Goal: Transaction & Acquisition: Book appointment/travel/reservation

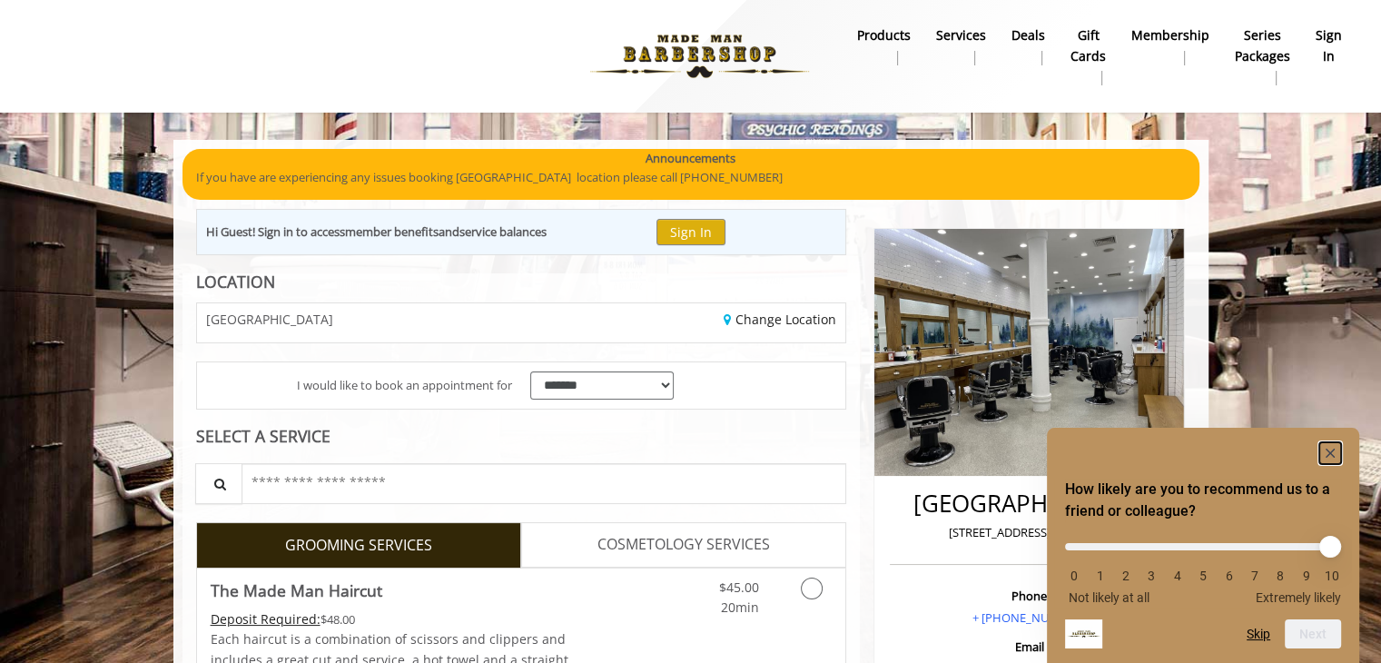
click at [1325, 446] on rect "Hide survey" at bounding box center [1330, 453] width 22 height 22
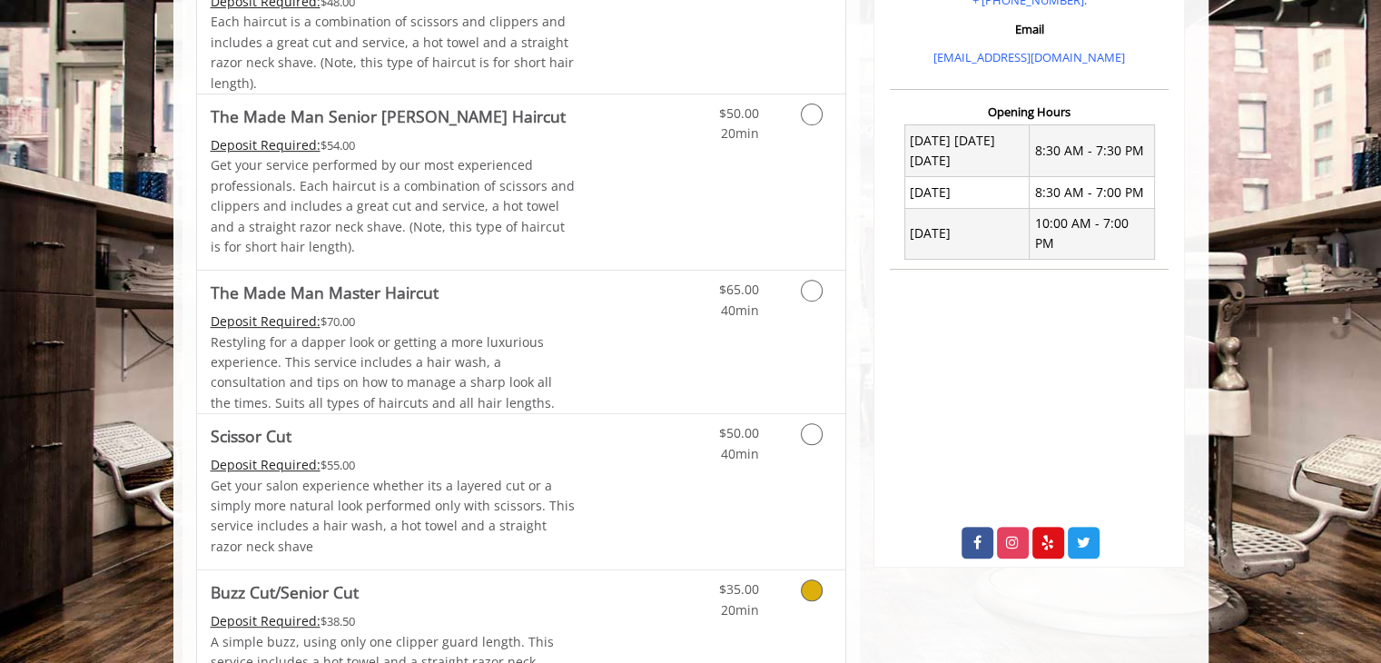
scroll to position [545, 0]
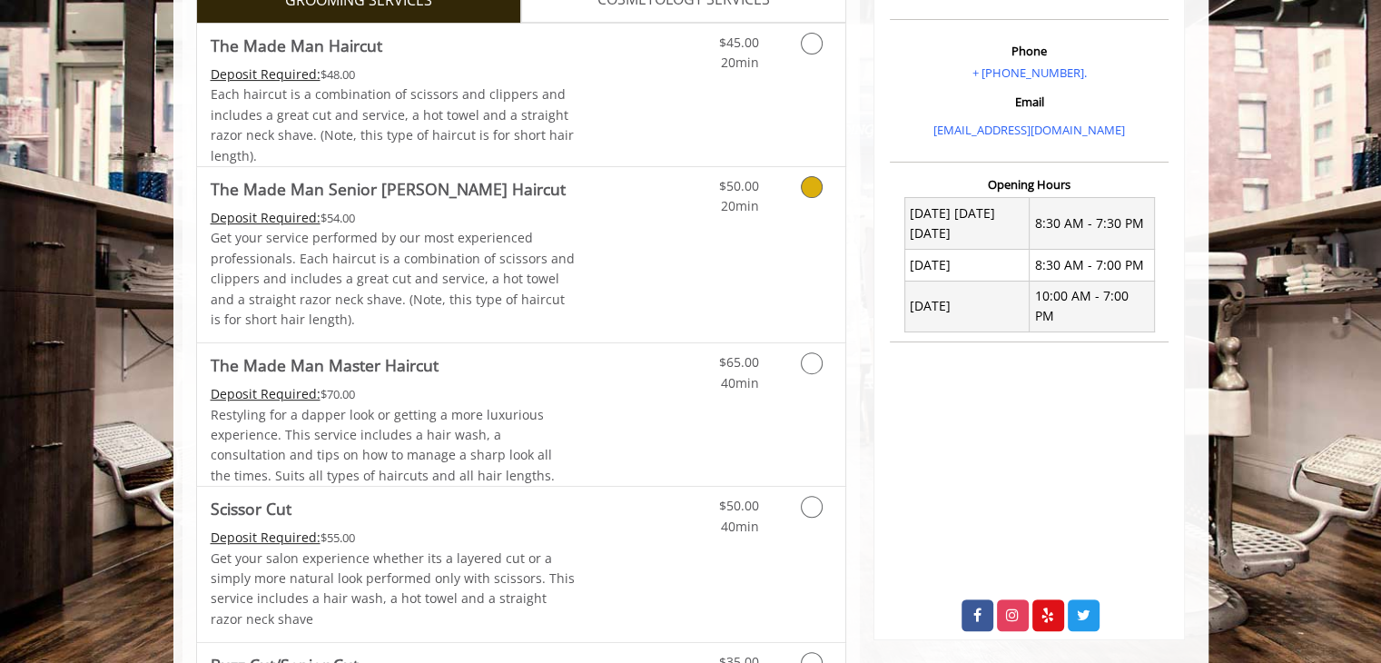
click at [822, 186] on icon "Grooming services" at bounding box center [812, 187] width 22 height 22
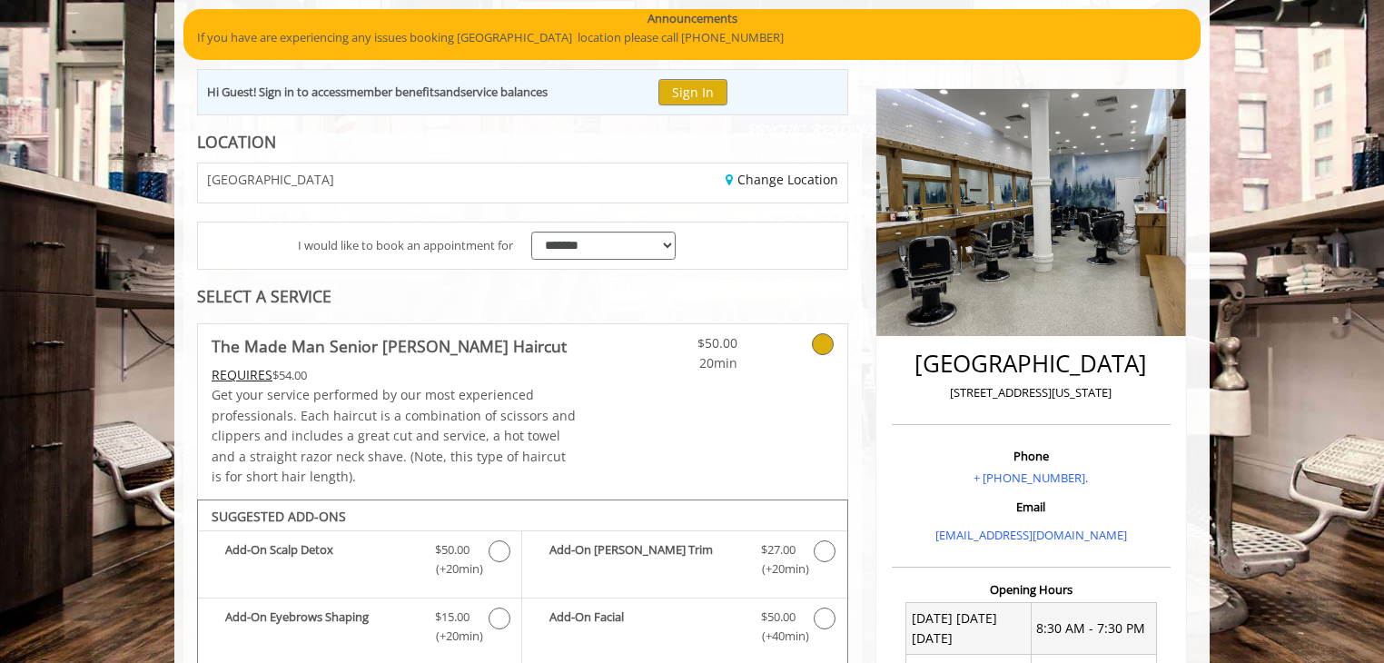
scroll to position [606, 0]
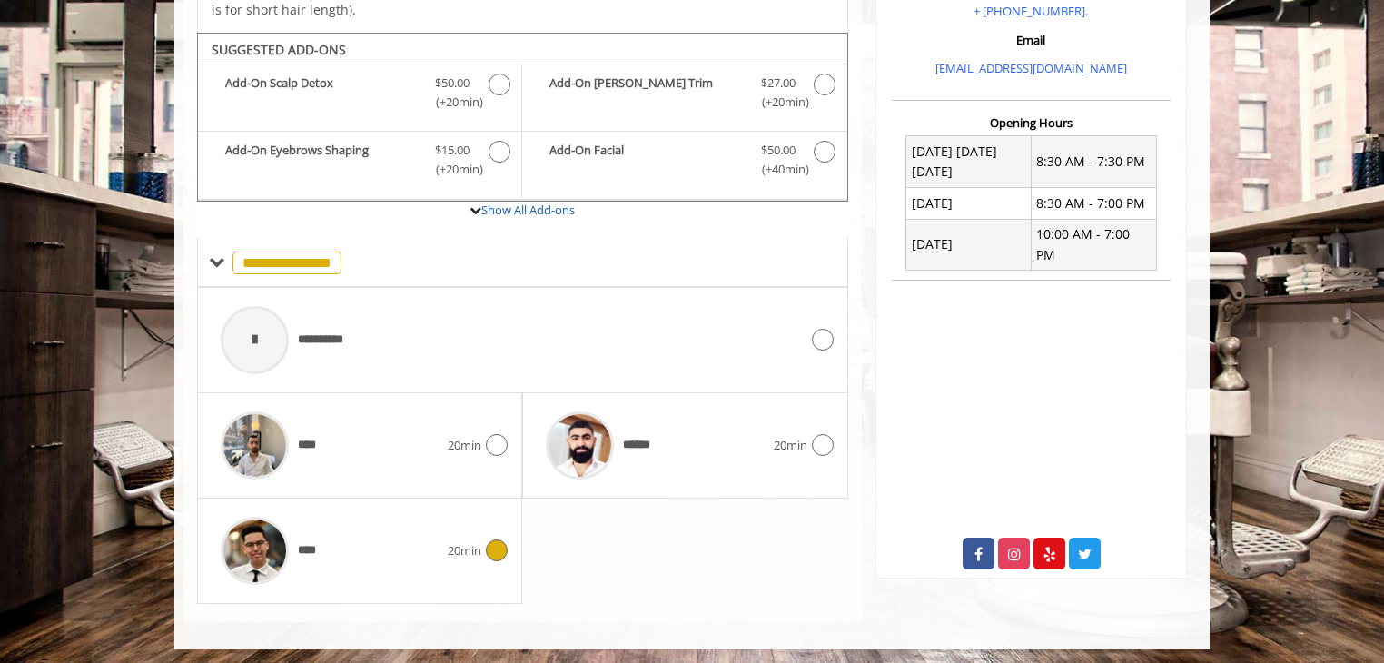
click at [468, 553] on span "20min" at bounding box center [465, 550] width 34 height 19
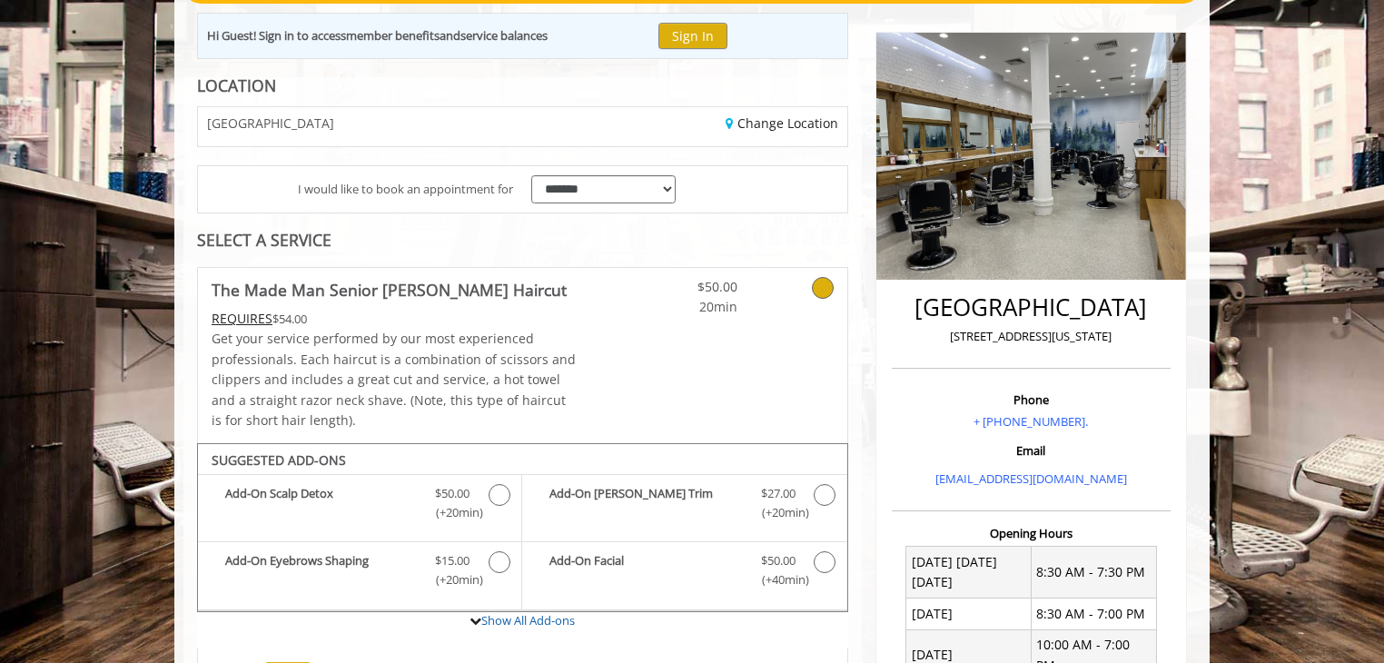
scroll to position [363, 0]
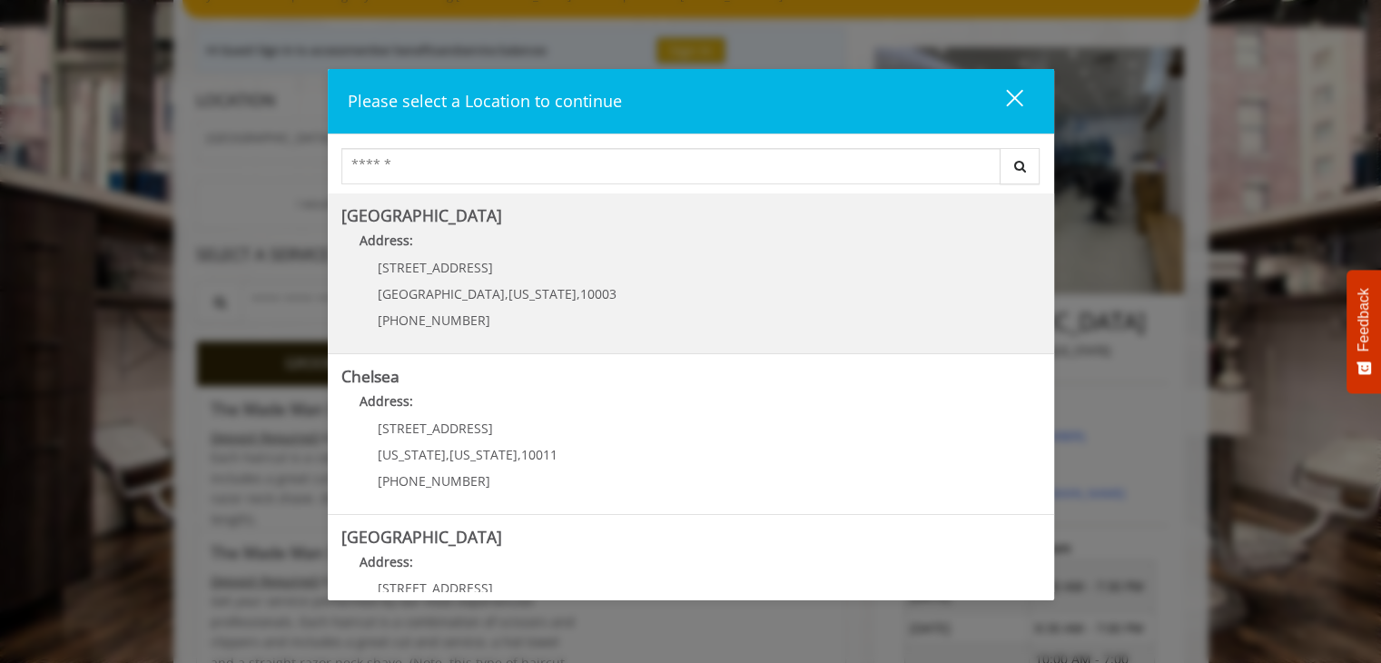
click at [820, 261] on Village "[GEOGRAPHIC_DATA] Address: [STREET_ADDRESS][US_STATE] (212) 598-1840" at bounding box center [690, 273] width 699 height 133
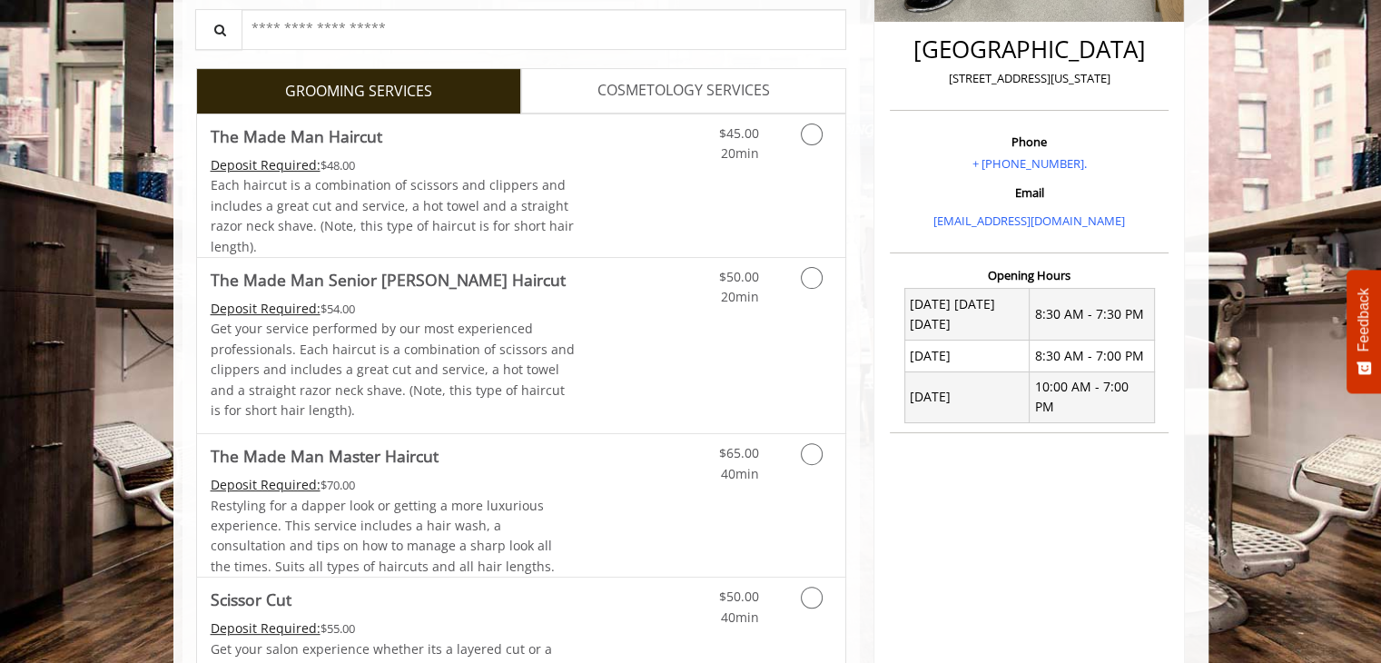
scroll to position [545, 0]
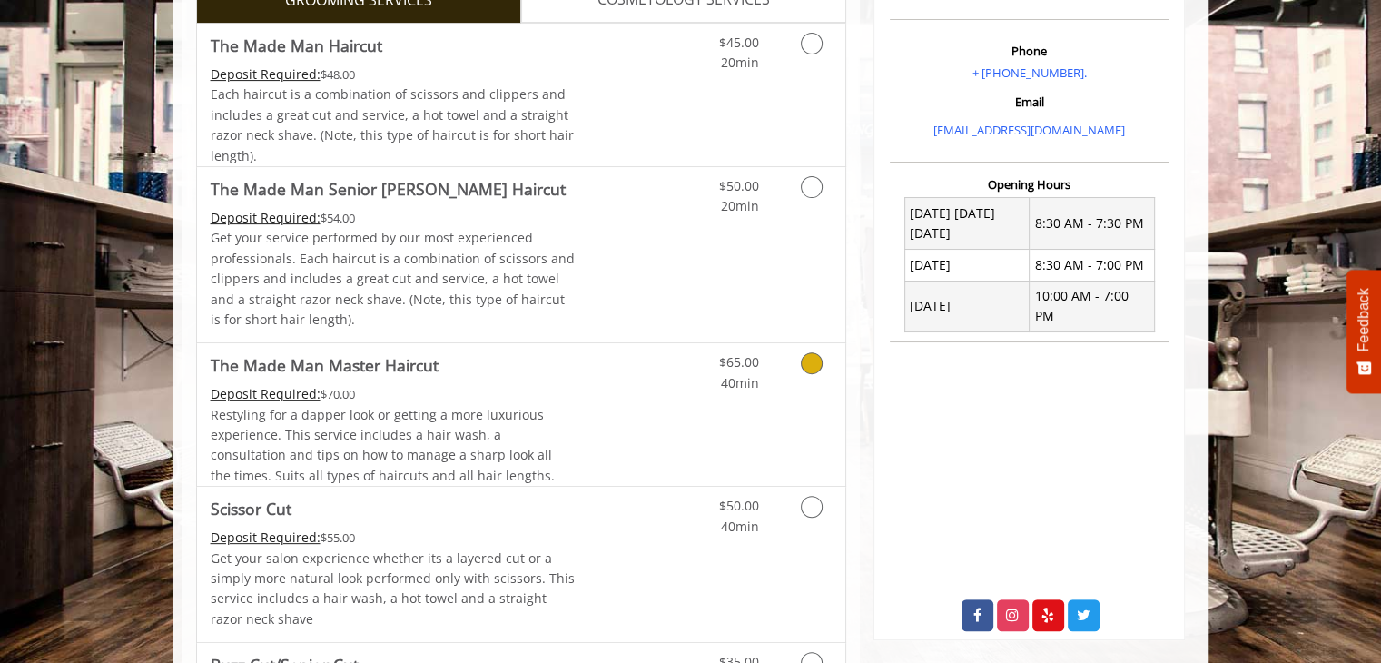
click at [816, 358] on icon "Grooming services" at bounding box center [812, 363] width 22 height 22
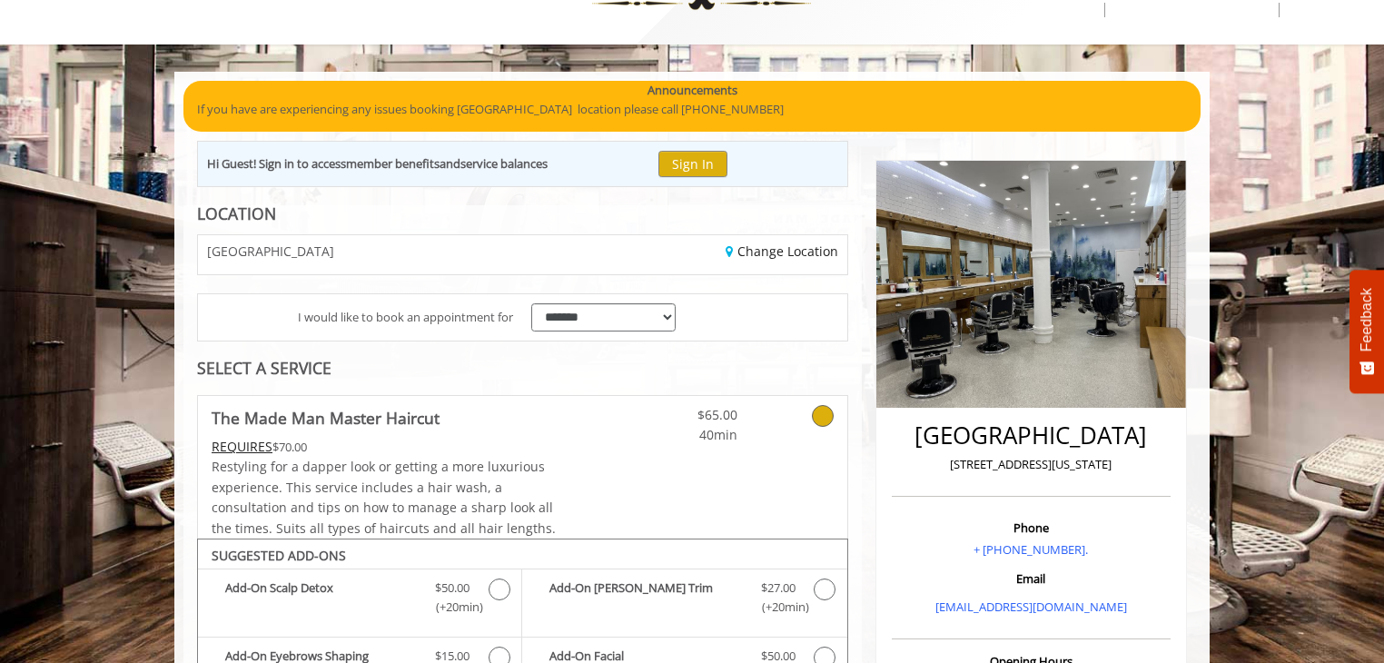
scroll to position [60, 0]
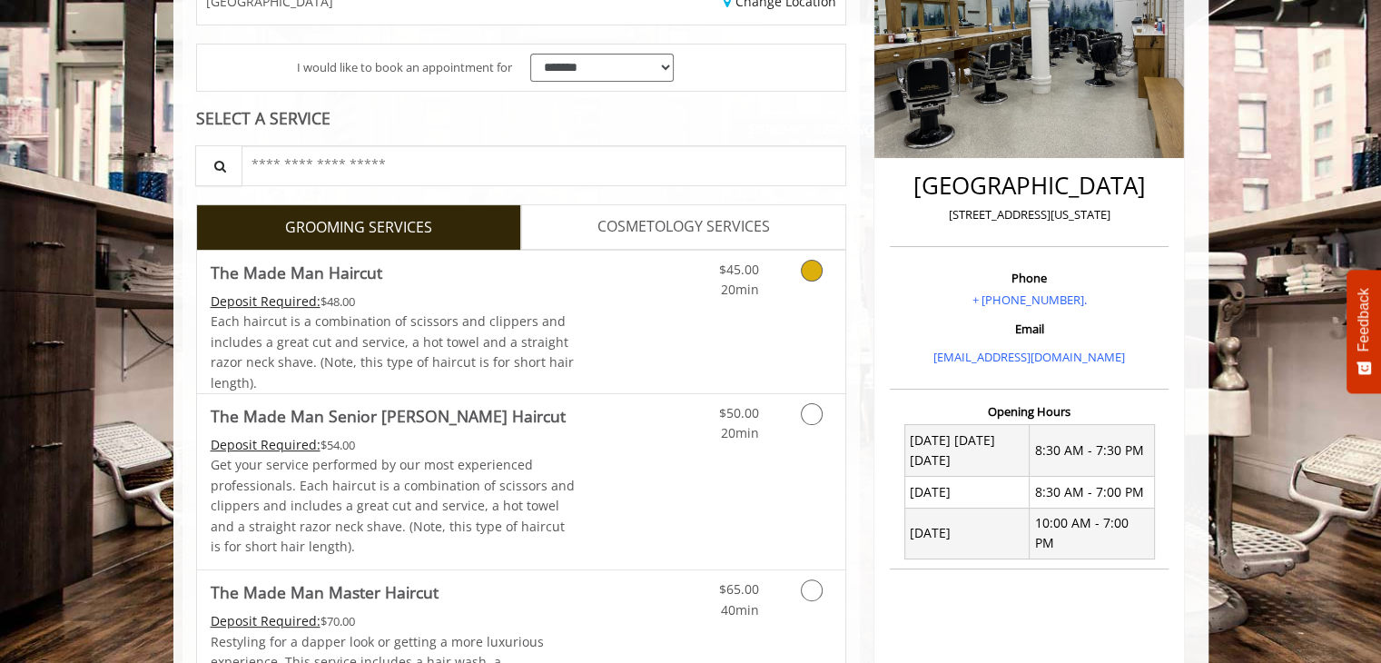
scroll to position [321, 0]
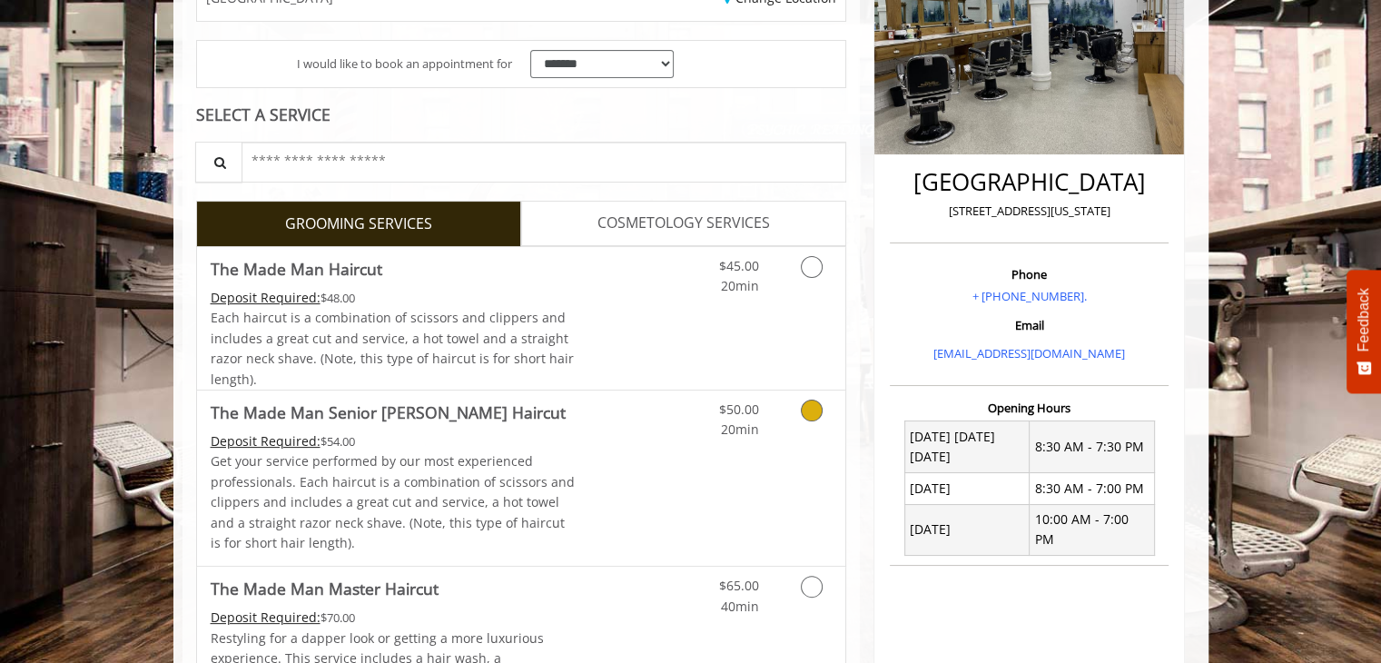
click at [816, 406] on icon "Grooming services" at bounding box center [812, 410] width 22 height 22
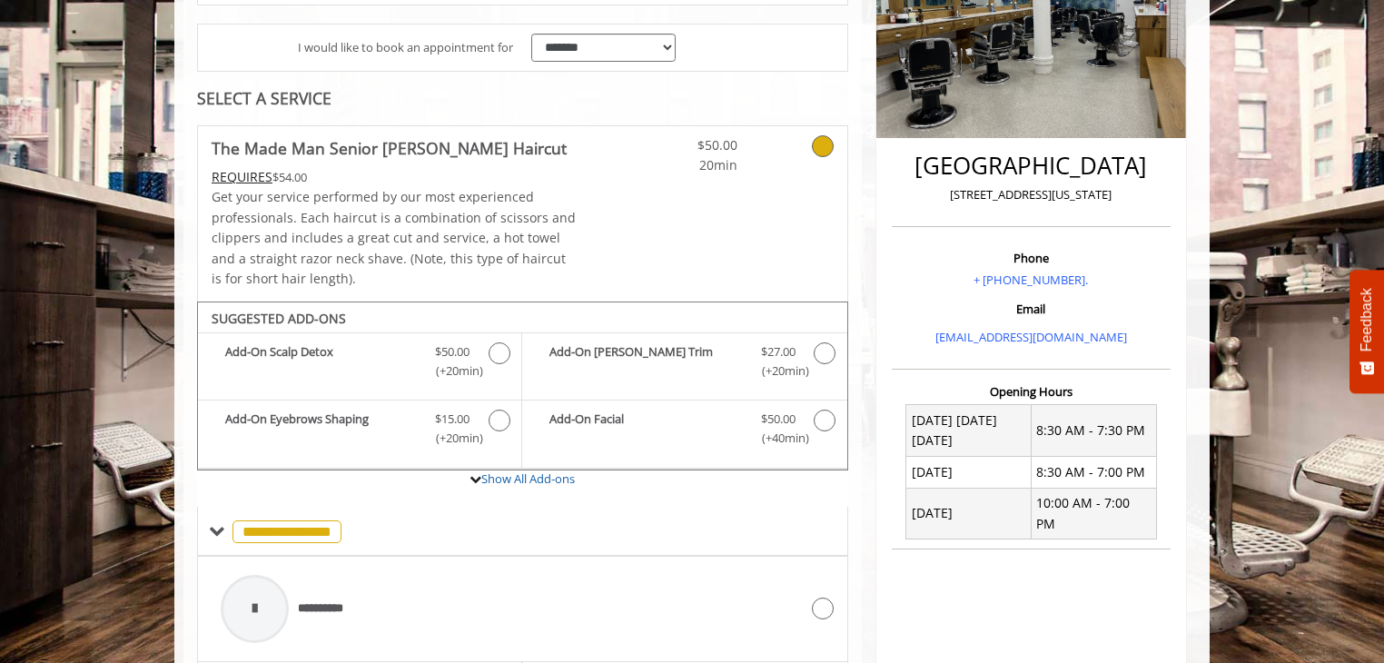
scroll to position [243, 0]
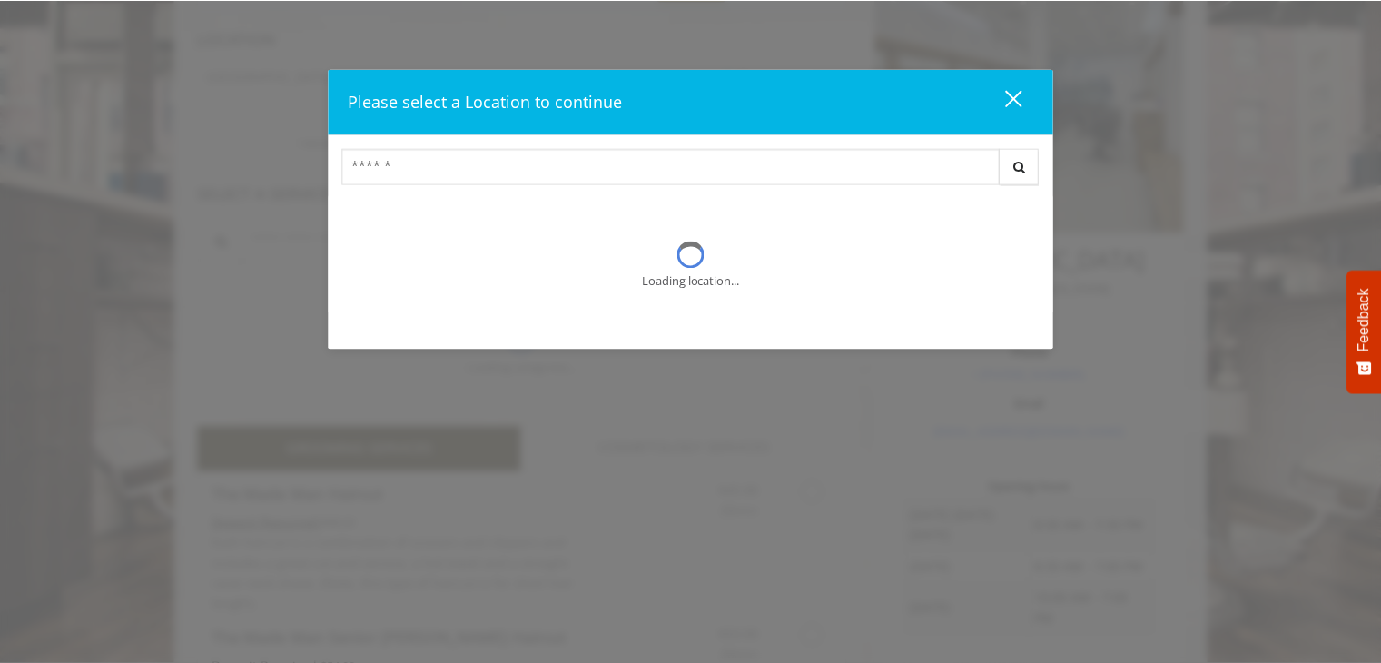
scroll to position [182, 0]
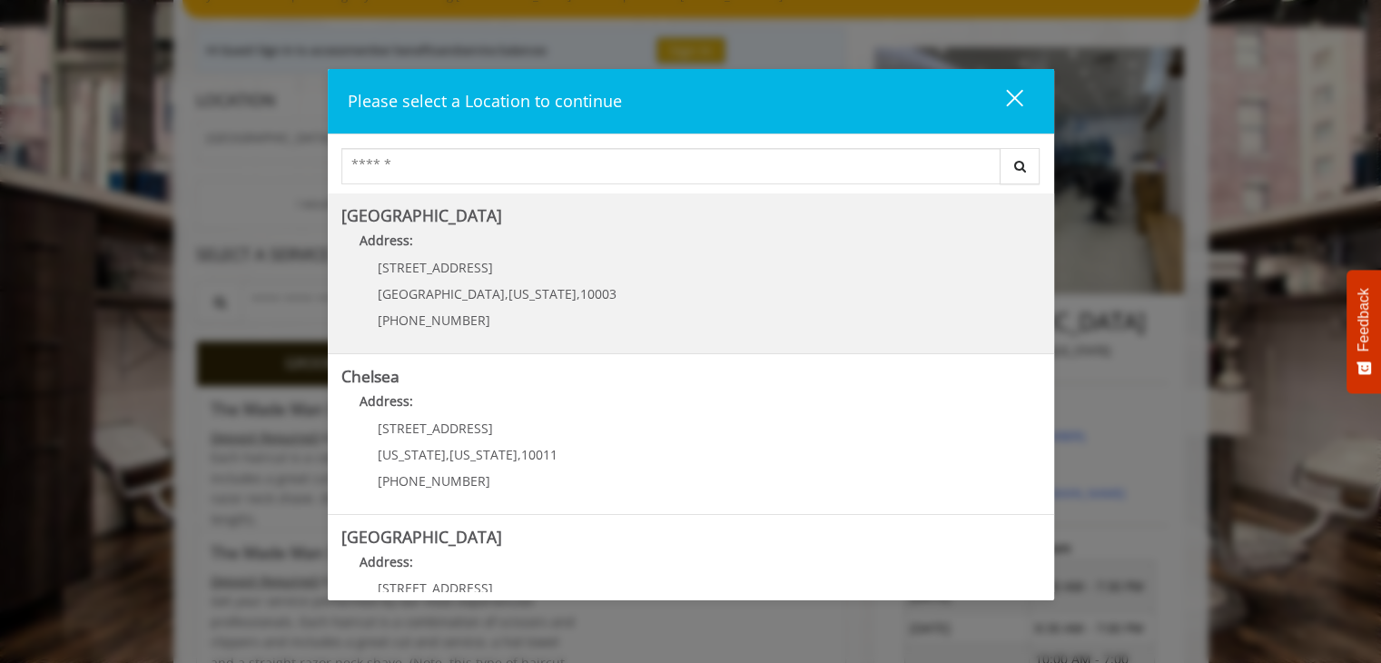
click at [684, 261] on Village "[GEOGRAPHIC_DATA] Address: [STREET_ADDRESS][US_STATE] (212) 598-1840" at bounding box center [690, 273] width 699 height 133
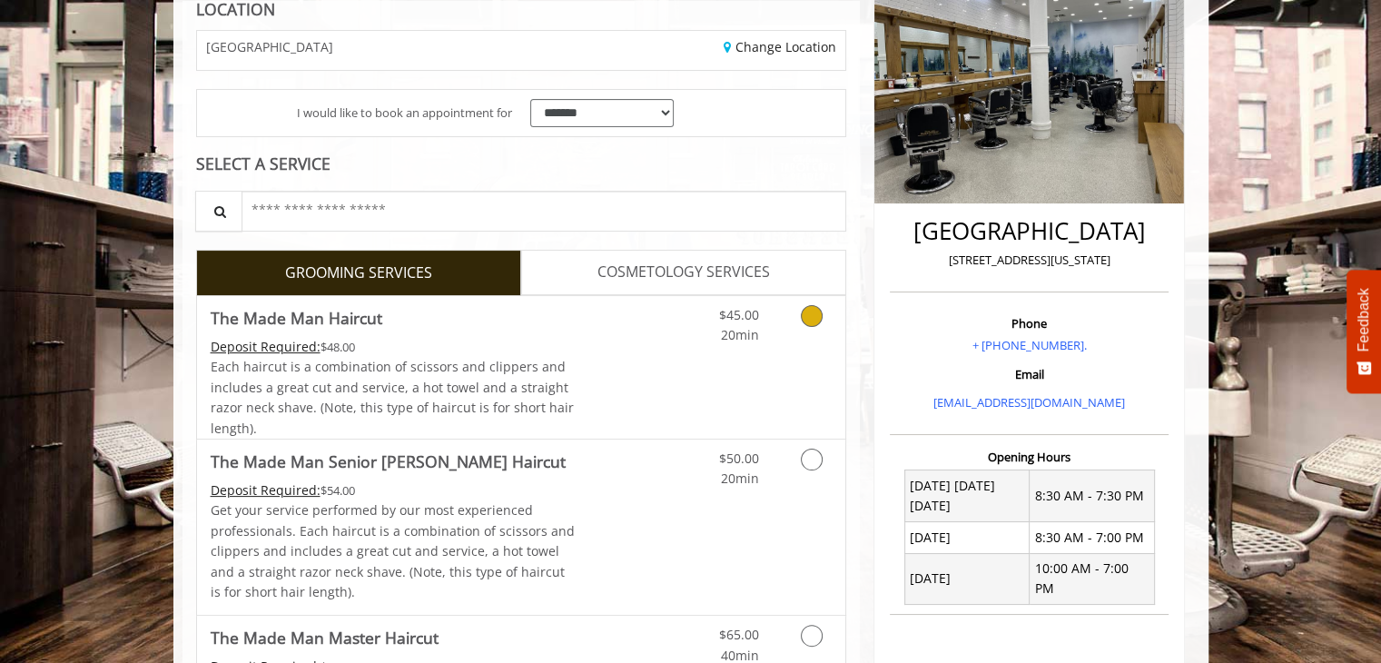
click at [681, 327] on div "$45.00 20min" at bounding box center [720, 321] width 103 height 50
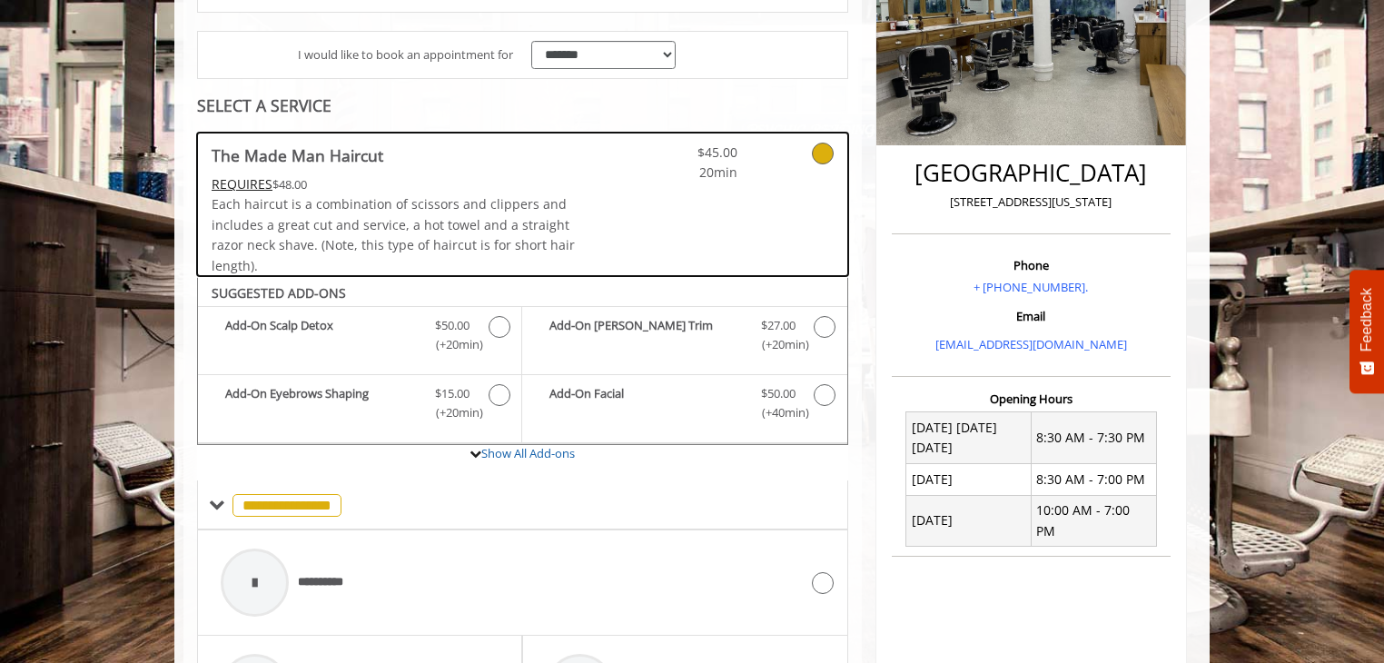
scroll to position [241, 0]
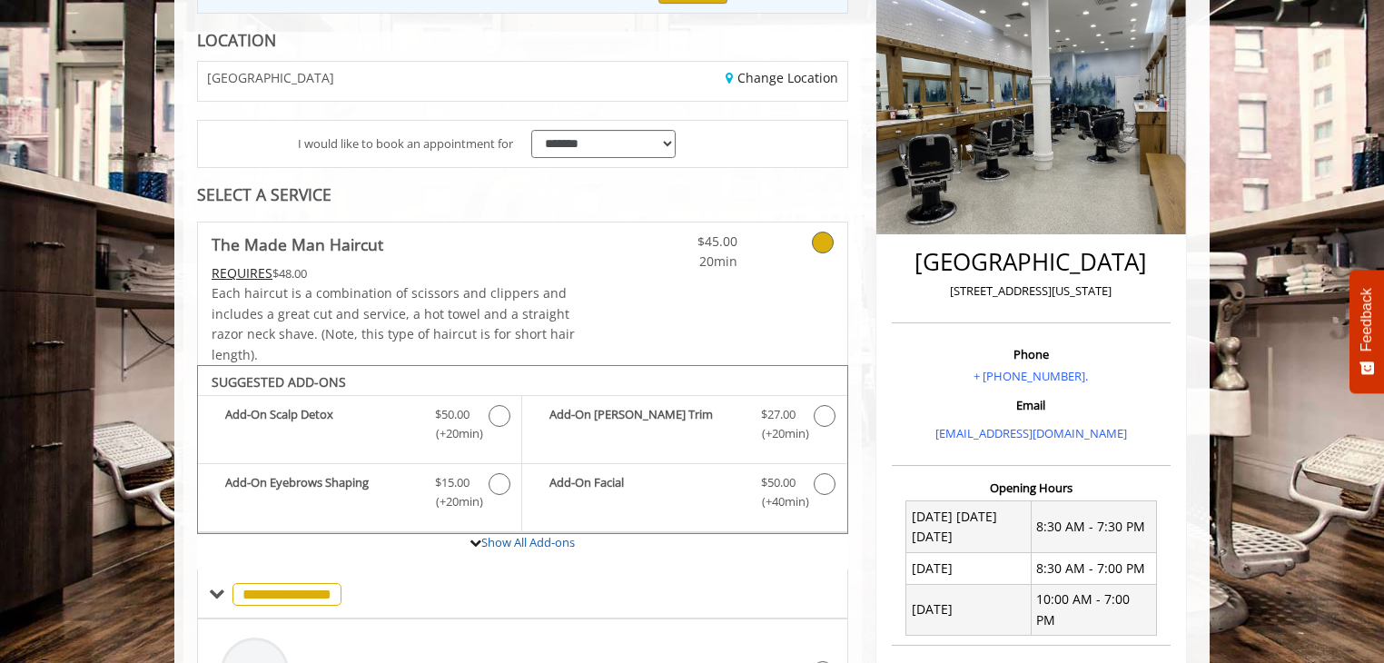
click at [275, 190] on div "SELECT A SERVICE" at bounding box center [522, 194] width 651 height 17
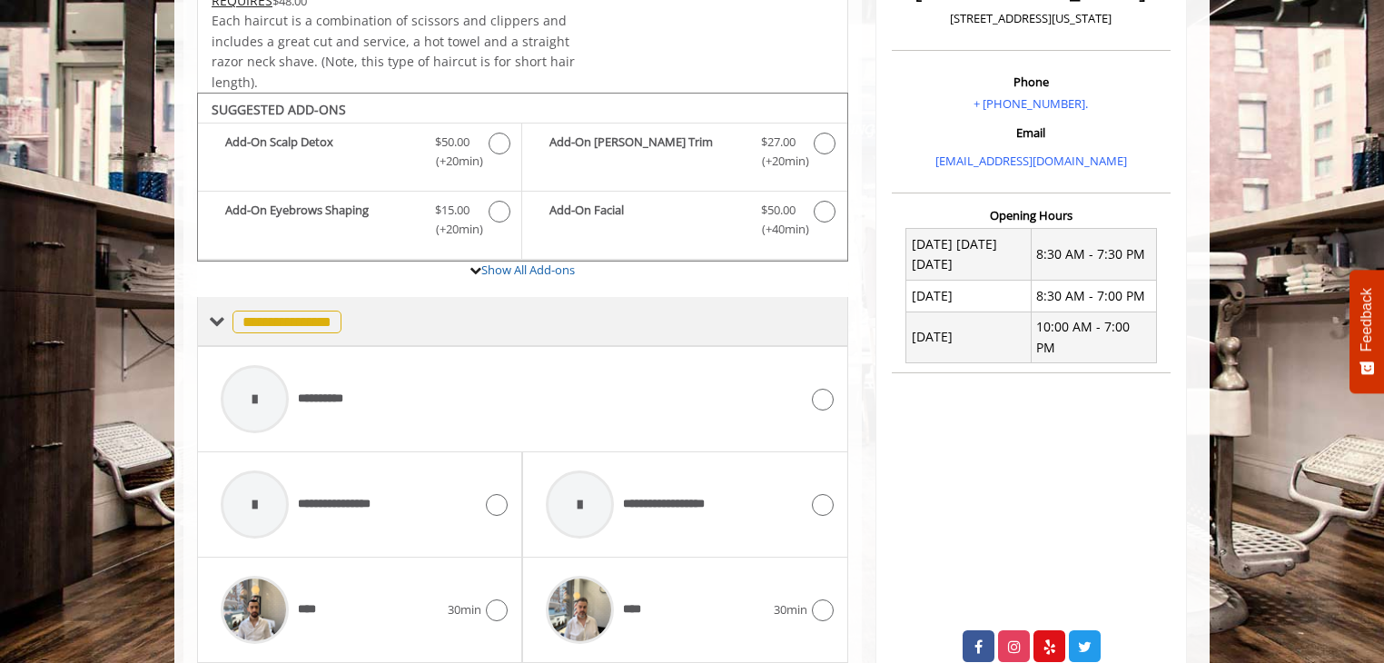
click at [300, 313] on span "**********" at bounding box center [286, 321] width 109 height 23
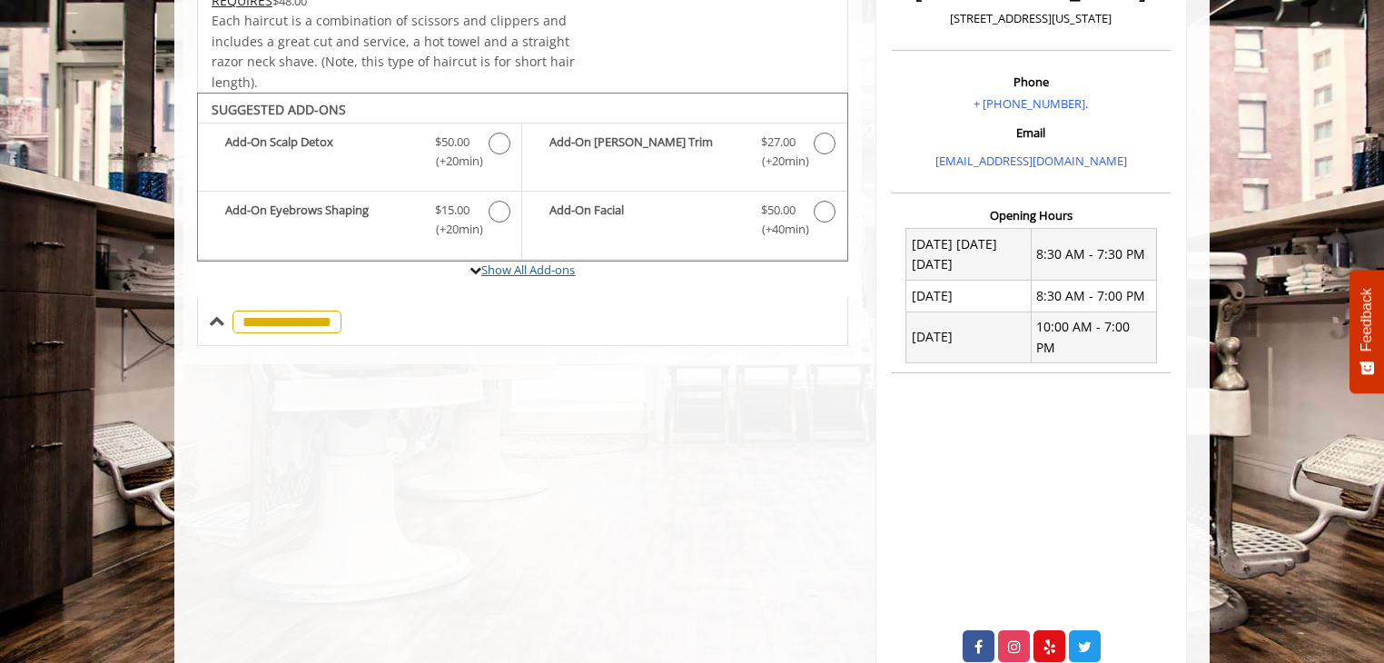
click at [534, 264] on link "Show All Add-ons" at bounding box center [528, 269] width 94 height 16
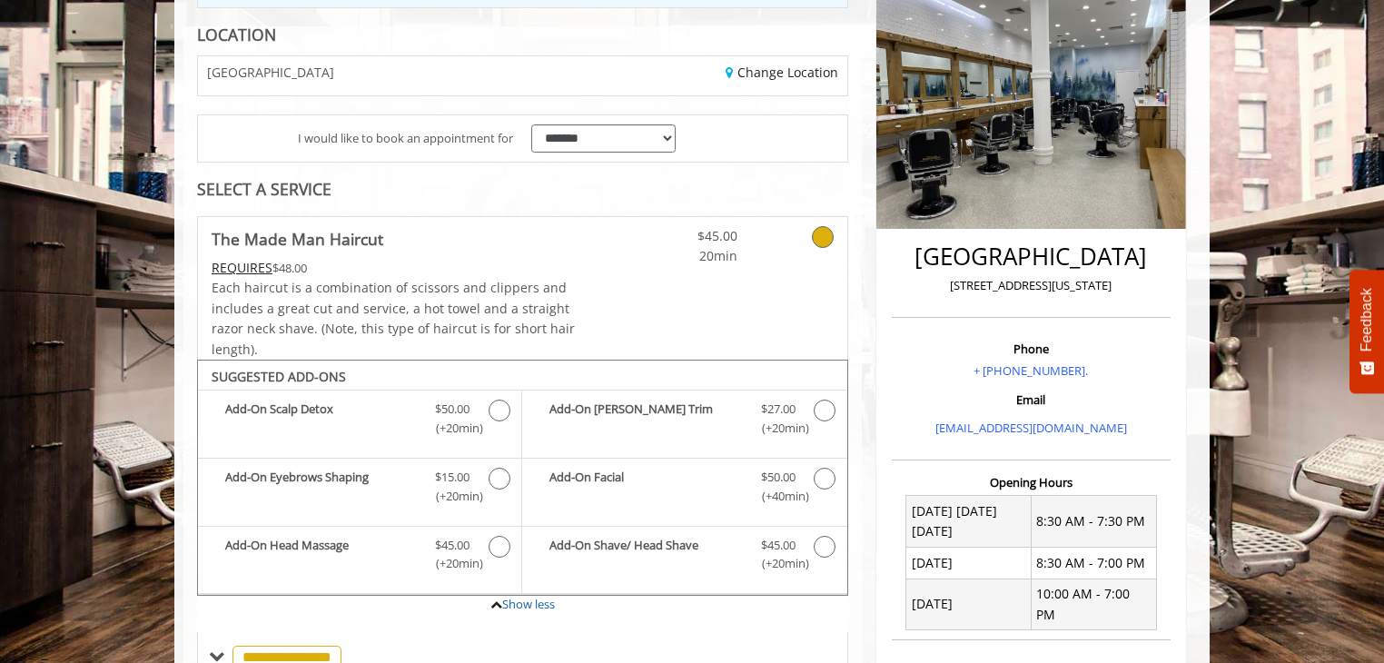
scroll to position [113, 0]
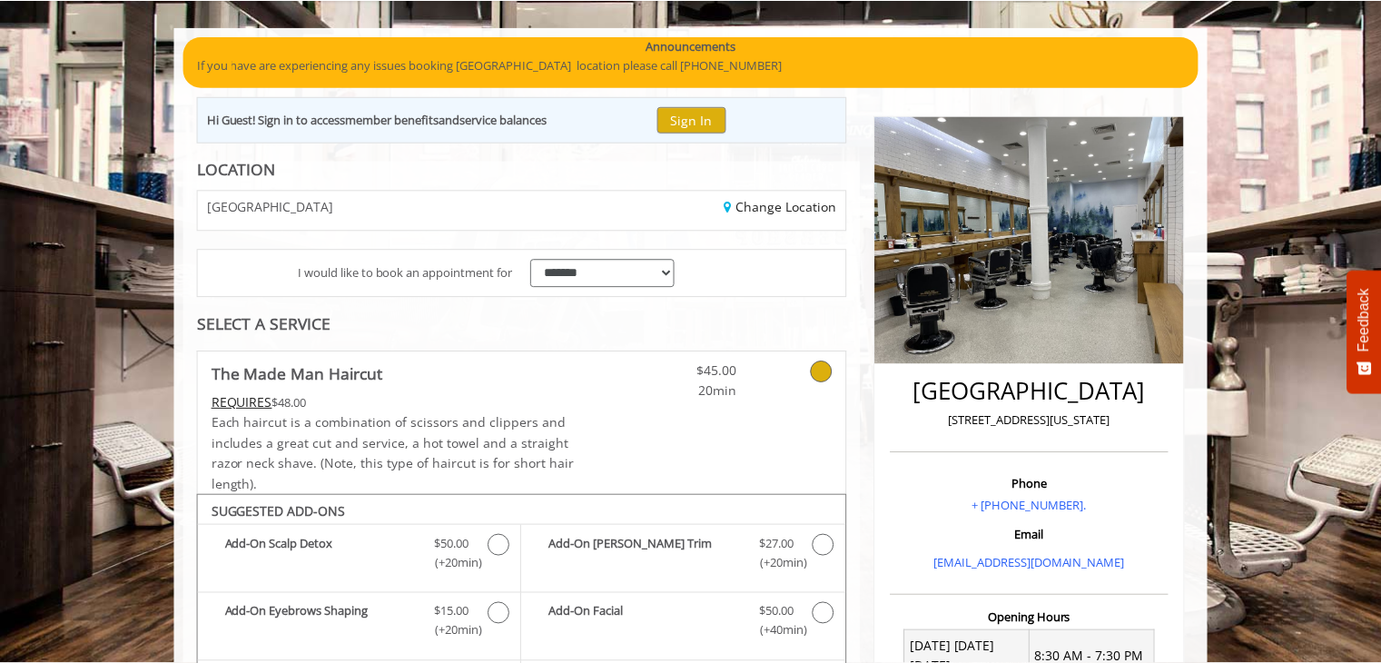
scroll to position [182, 0]
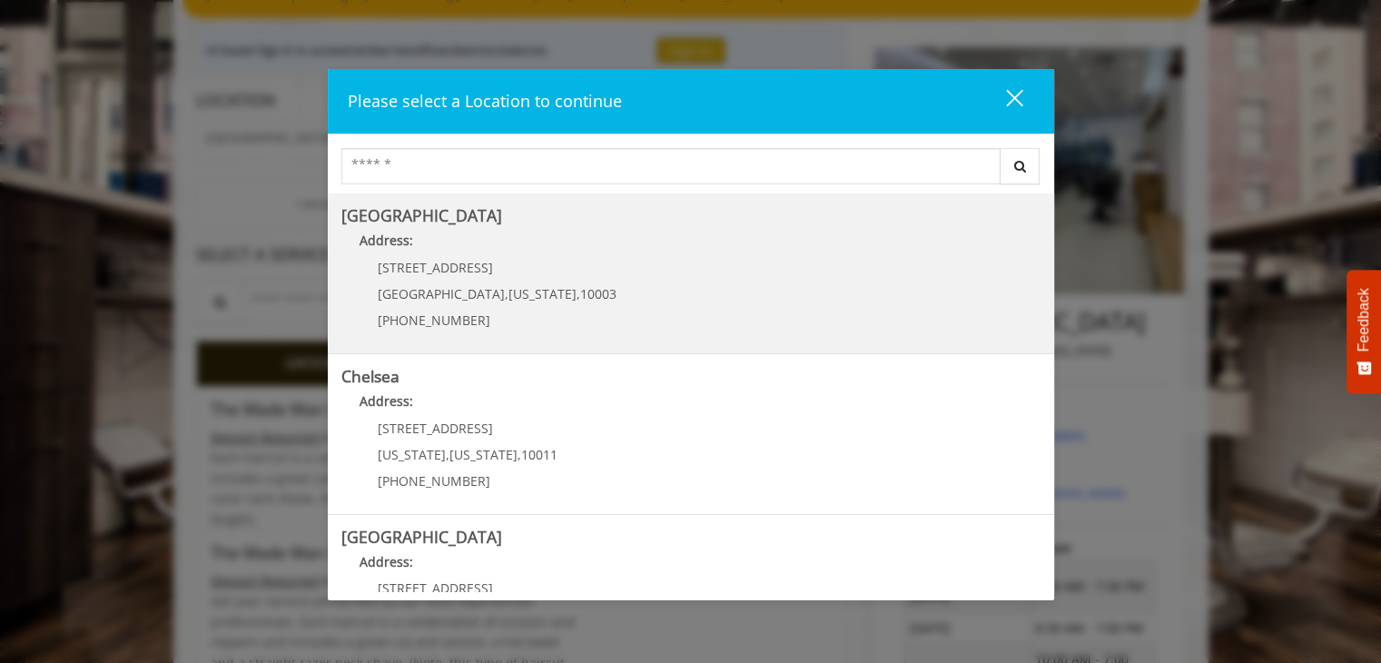
click at [454, 241] on Village "Address:" at bounding box center [690, 245] width 699 height 29
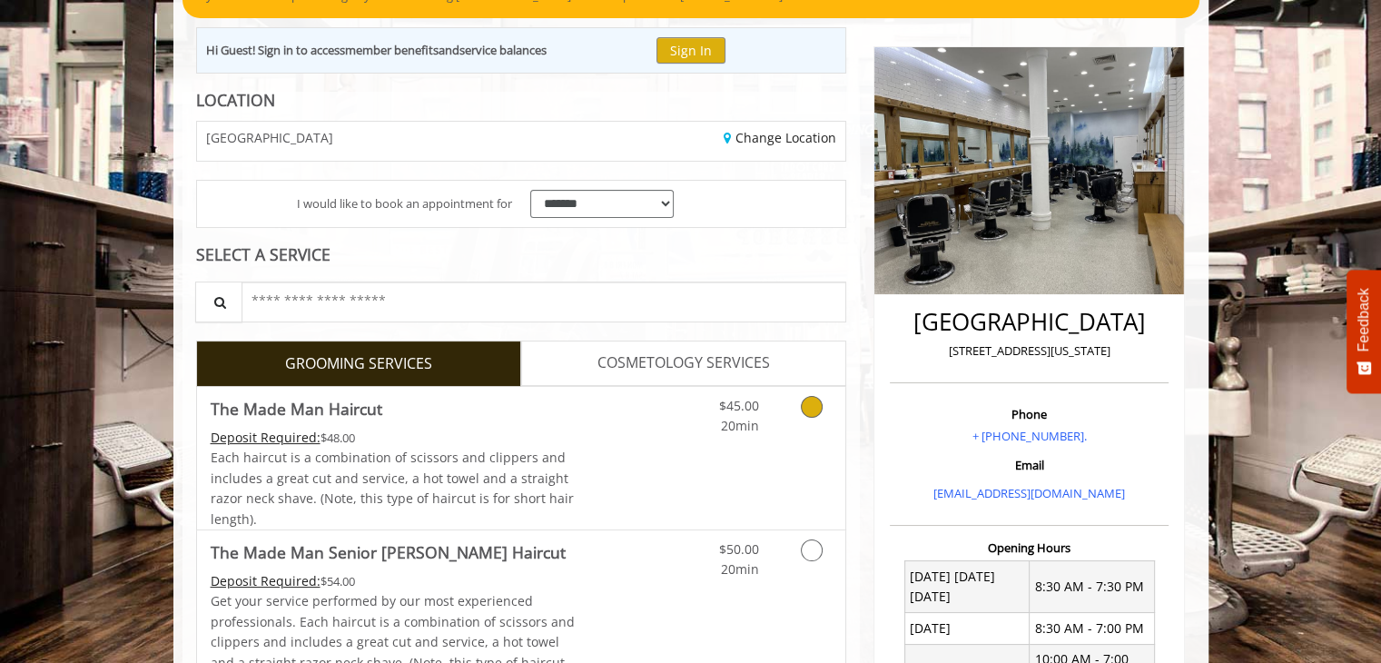
scroll to position [264, 0]
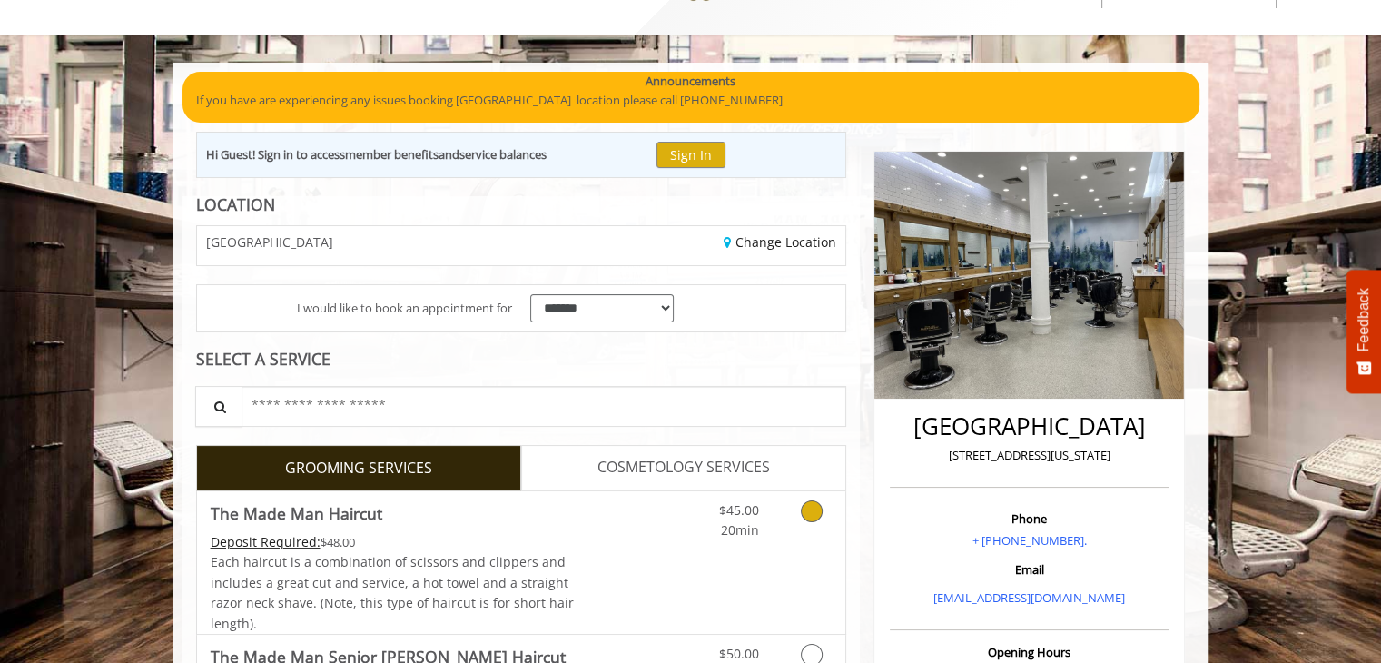
scroll to position [182, 0]
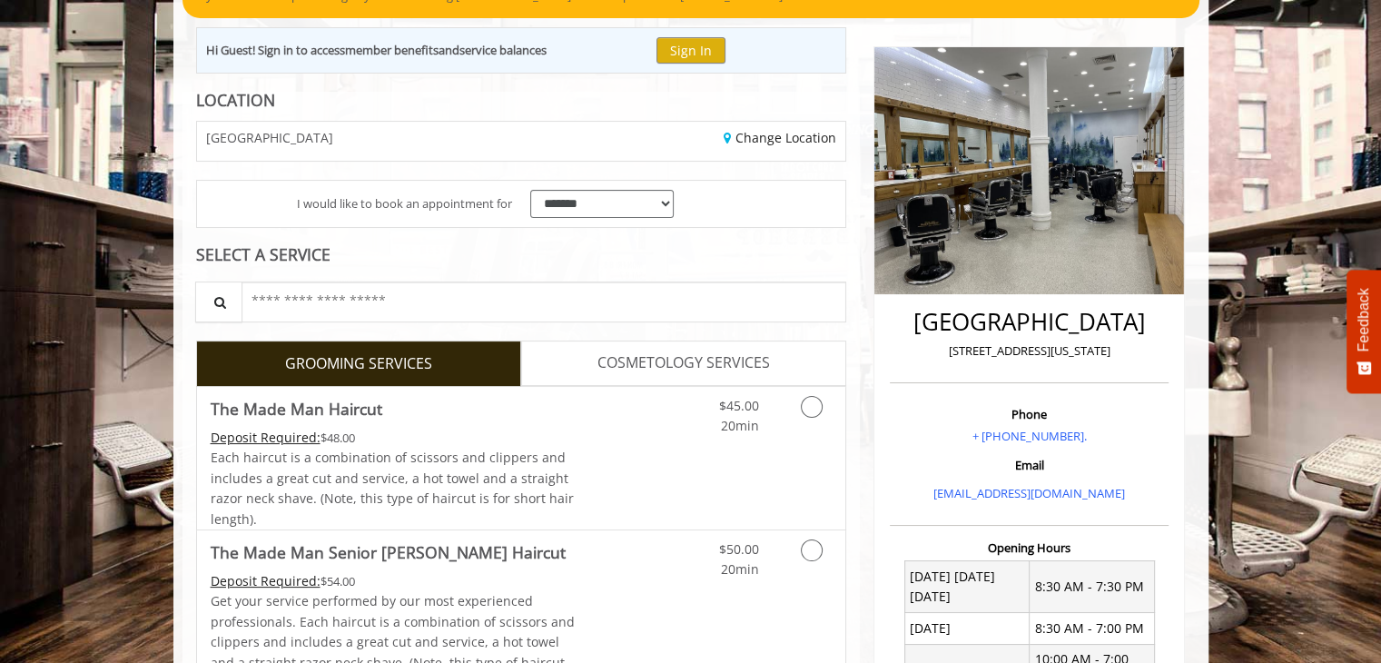
click at [691, 361] on span "COSMETOLOGY SERVICES" at bounding box center [683, 363] width 172 height 24
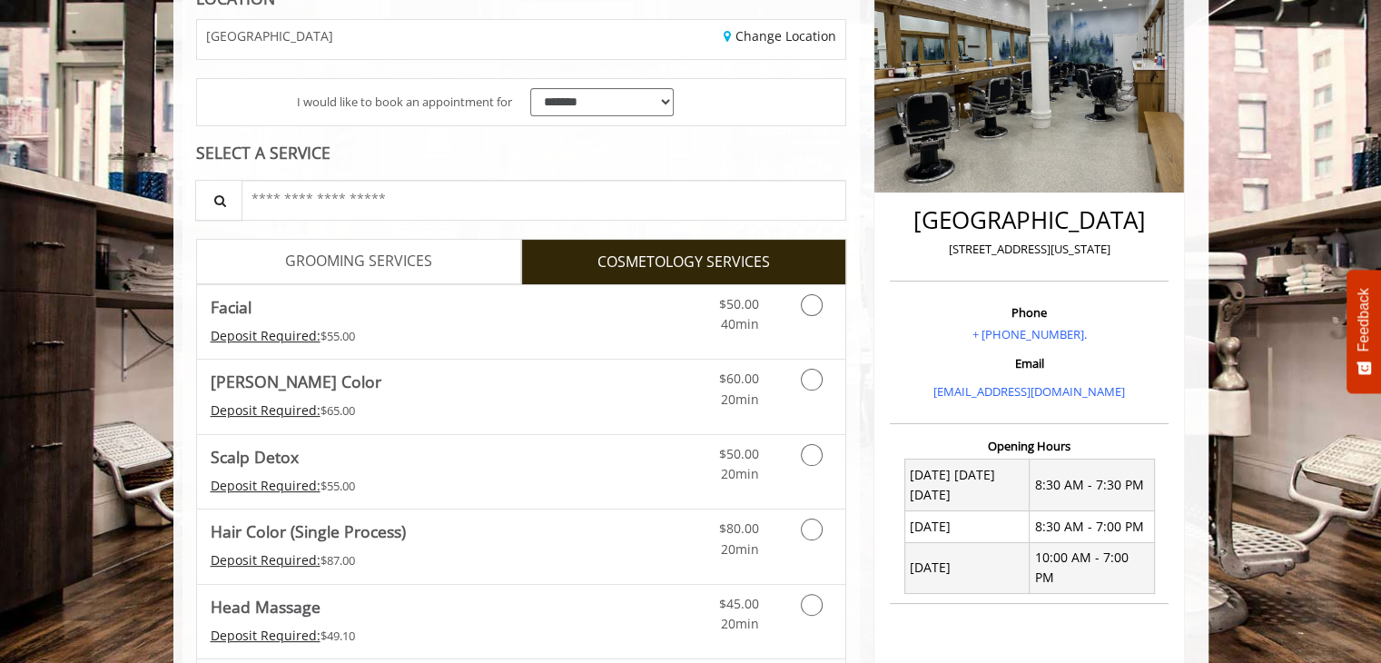
scroll to position [287, 0]
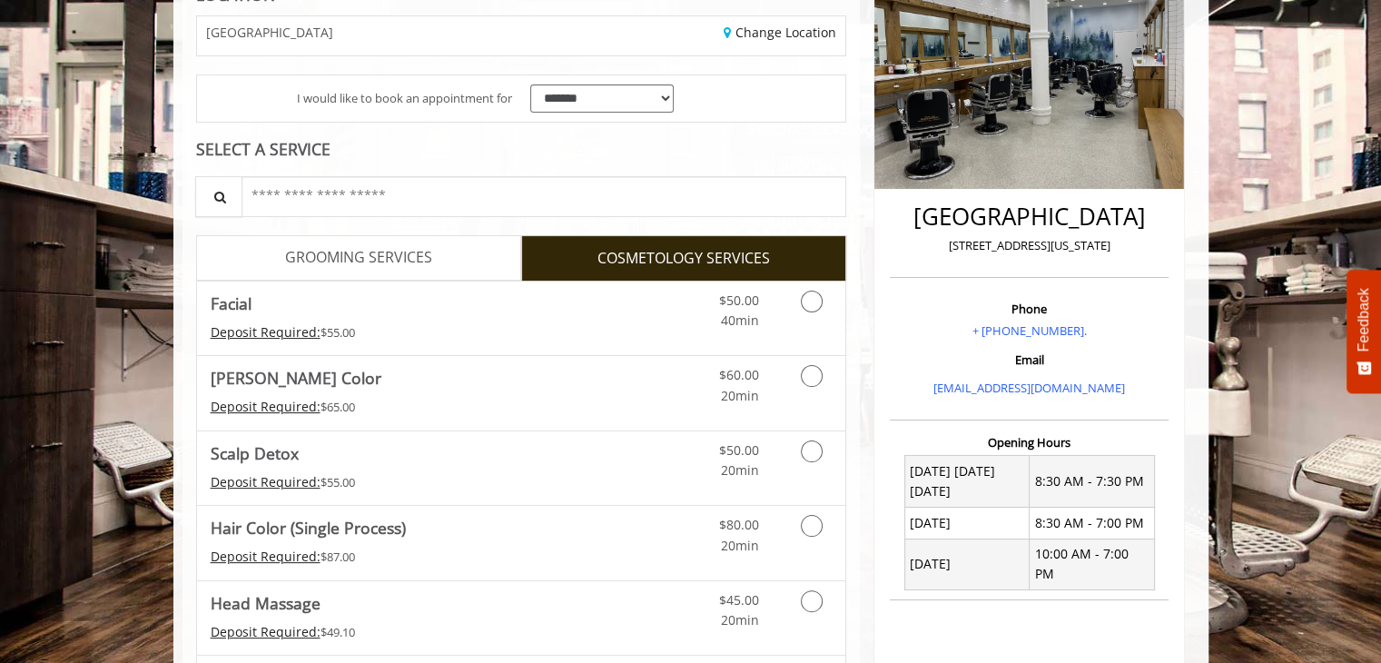
click at [356, 259] on span "GROOMING SERVICES" at bounding box center [358, 258] width 147 height 24
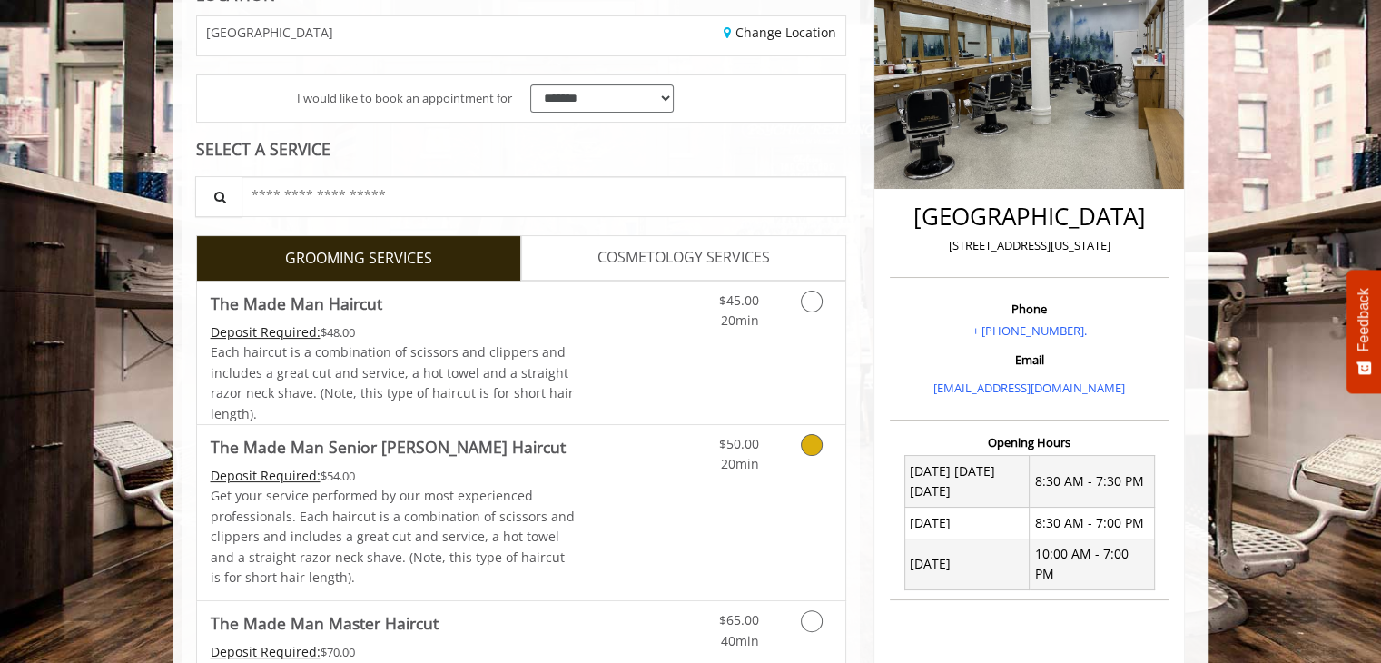
click at [817, 440] on icon "Grooming services" at bounding box center [812, 445] width 22 height 22
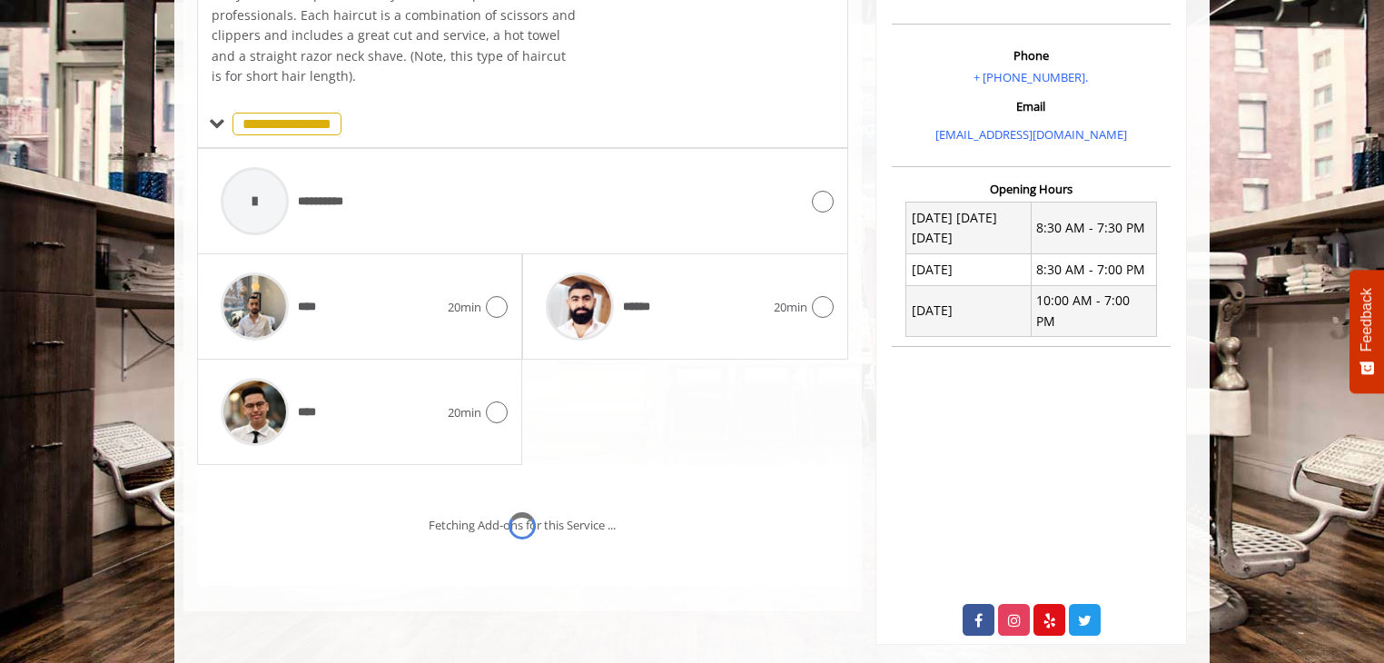
scroll to position [606, 0]
